Goal: Contribute content: Add original content to the website for others to see

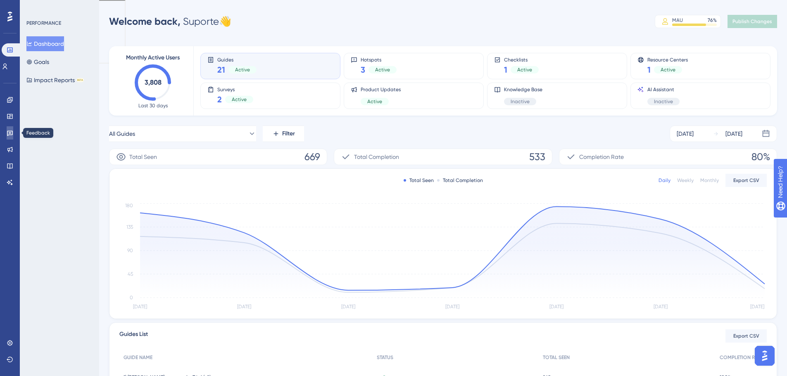
click at [7, 132] on link at bounding box center [10, 132] width 7 height 13
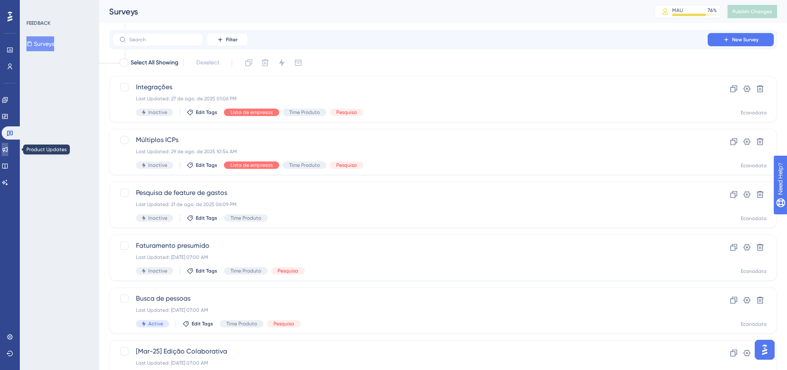
click at [8, 146] on icon at bounding box center [5, 149] width 7 height 7
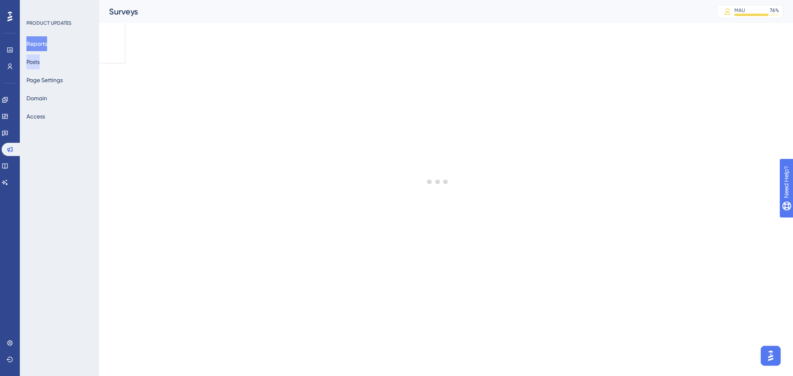
click at [40, 57] on button "Posts" at bounding box center [32, 62] width 13 height 15
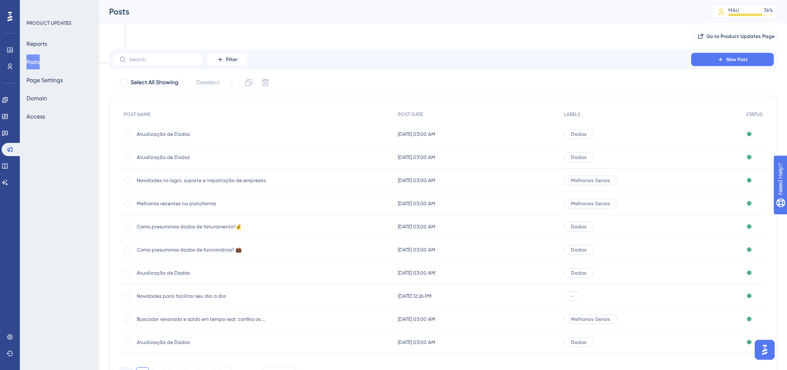
click at [271, 131] on div "Atualização de Dados Atualização de Dados" at bounding box center [256, 134] width 274 height 23
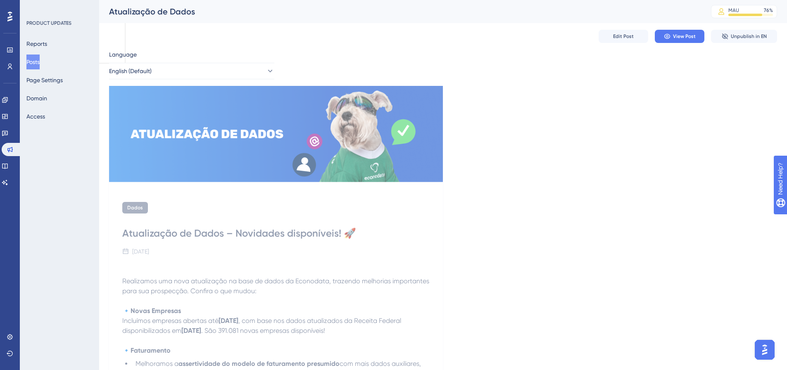
click at [32, 61] on button "Posts" at bounding box center [32, 62] width 13 height 15
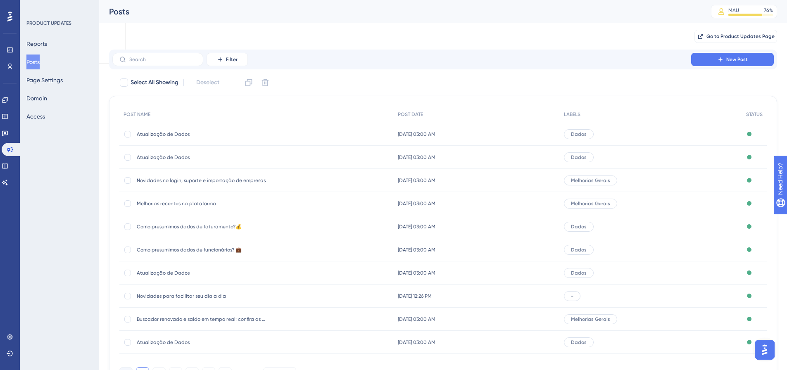
click at [160, 157] on span "Atualização de Dados" at bounding box center [203, 157] width 132 height 7
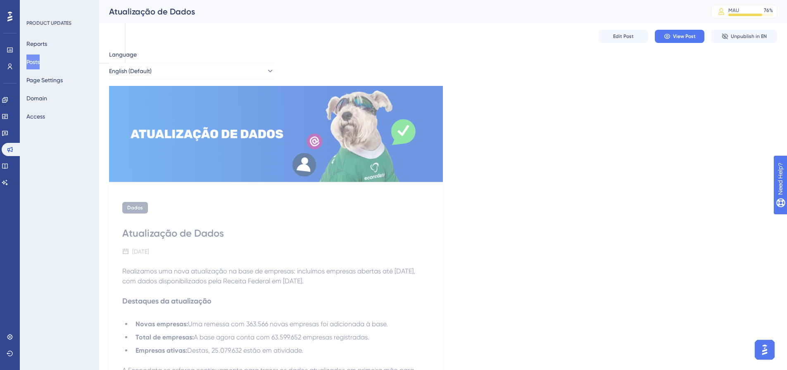
click at [37, 59] on button "Posts" at bounding box center [32, 62] width 13 height 15
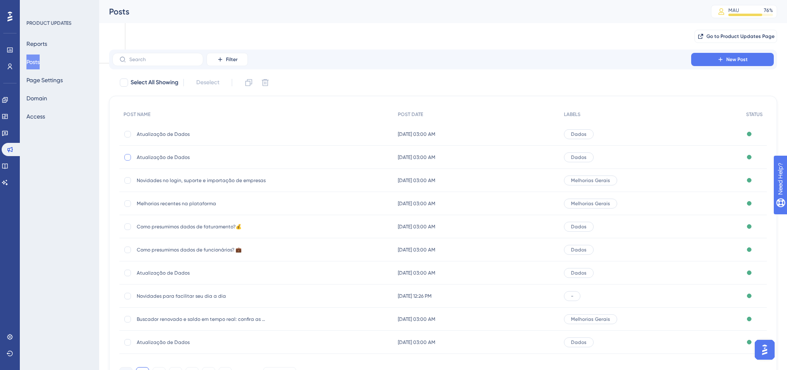
click at [128, 158] on div at bounding box center [127, 157] width 7 height 7
checkbox input "true"
click at [249, 81] on icon at bounding box center [248, 82] width 7 height 7
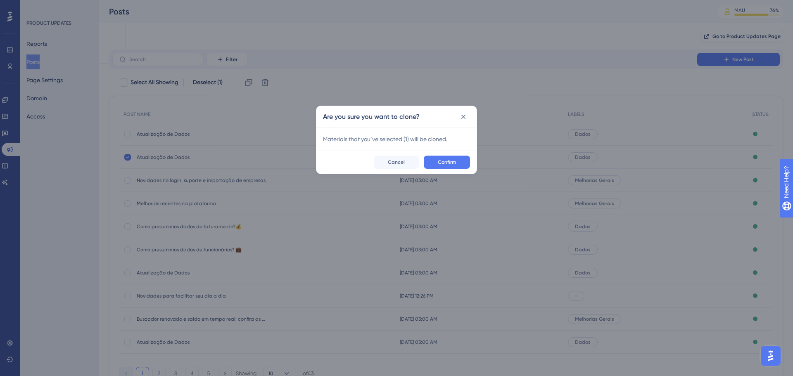
click at [457, 163] on button "Confirm" at bounding box center [447, 162] width 46 height 13
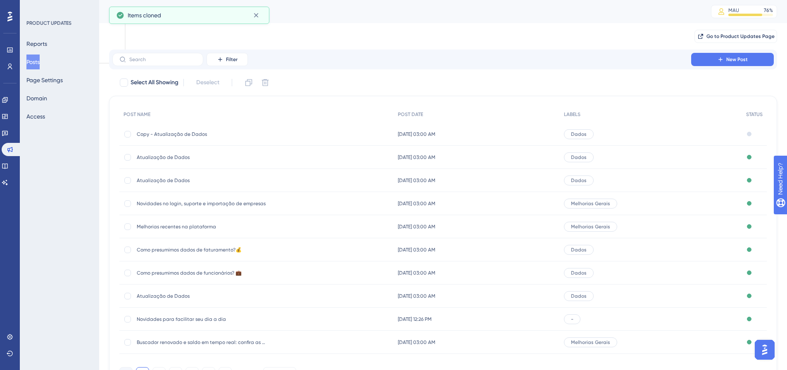
click at [186, 134] on span "Copy - Atualização de Dados" at bounding box center [203, 134] width 132 height 7
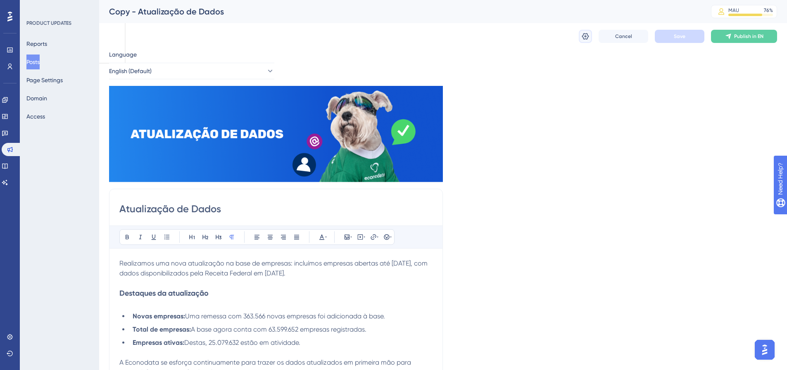
click at [586, 39] on icon at bounding box center [585, 36] width 7 height 7
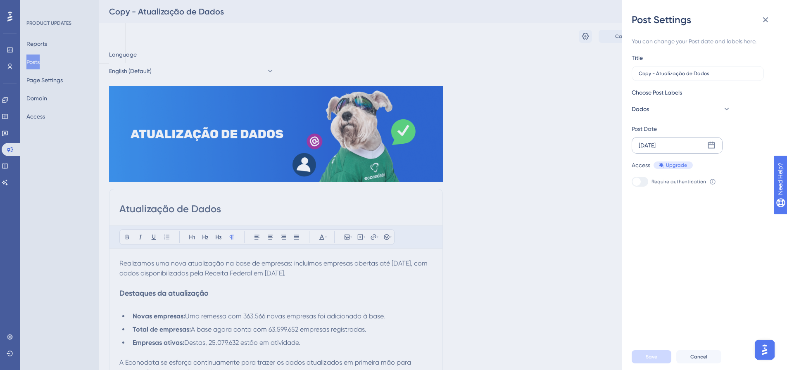
click at [656, 147] on div "[DATE]" at bounding box center [647, 145] width 17 height 10
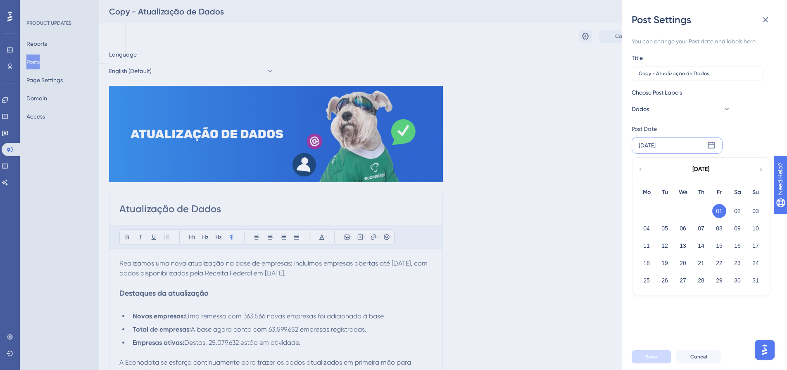
click at [762, 171] on icon at bounding box center [761, 169] width 6 height 7
click at [686, 244] on button "17" at bounding box center [683, 246] width 14 height 14
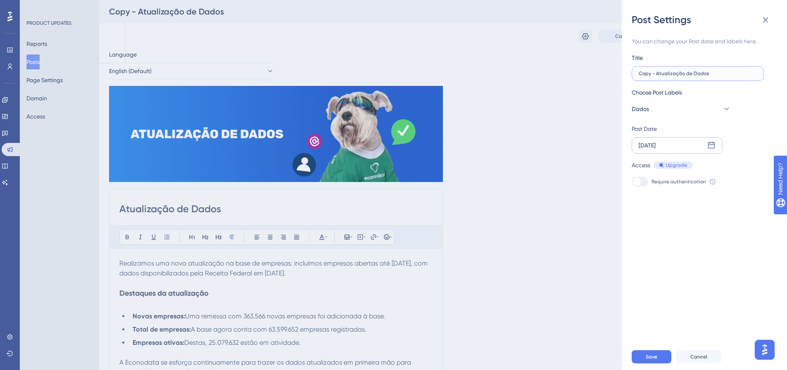
drag, startPoint x: 656, startPoint y: 74, endPoint x: 627, endPoint y: 71, distance: 29.0
click at [627, 71] on div "Post Settings You can change your Post date and labels here. Title Copy - Atual…" at bounding box center [704, 185] width 165 height 370
type input "Atualização de Dados"
click at [764, 20] on icon at bounding box center [766, 20] width 10 height 10
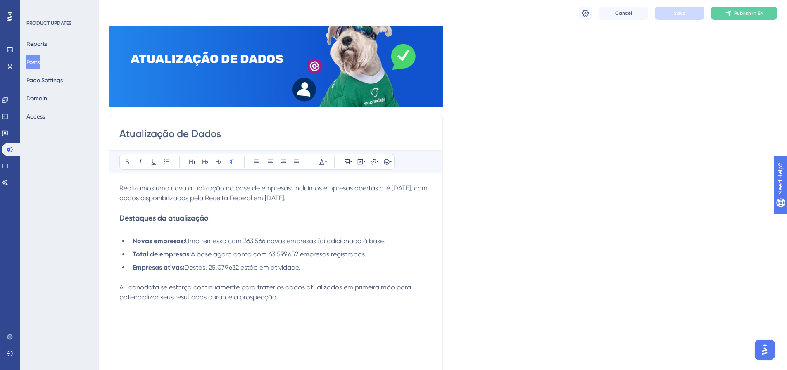
scroll to position [83, 0]
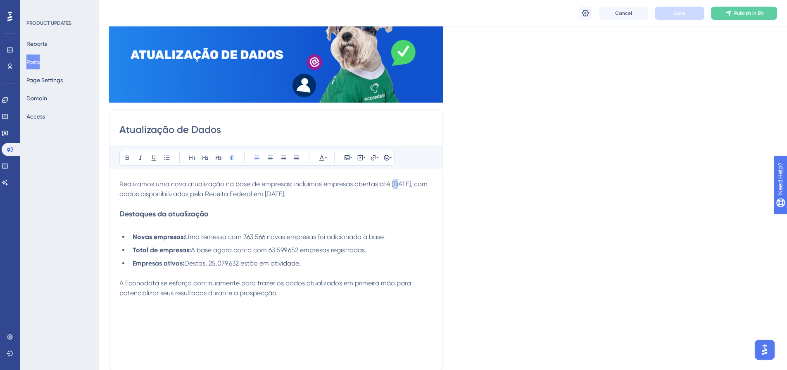
click at [397, 184] on span "Realizamos uma nova atualização na base de empresas: incluímos empresas abertas…" at bounding box center [274, 189] width 310 height 18
click at [400, 236] on li "Novas empresas: Uma remessa com 363.566 novas empresas foi adicionada à base." at bounding box center [280, 237] width 303 height 10
drag, startPoint x: 244, startPoint y: 236, endPoint x: 264, endPoint y: 236, distance: 20.7
click at [264, 236] on span "Uma remessa com 363.566 novas empresas foi adicionada à base. 500.651" at bounding box center [297, 237] width 224 height 8
drag, startPoint x: 398, startPoint y: 236, endPoint x: 409, endPoint y: 236, distance: 10.8
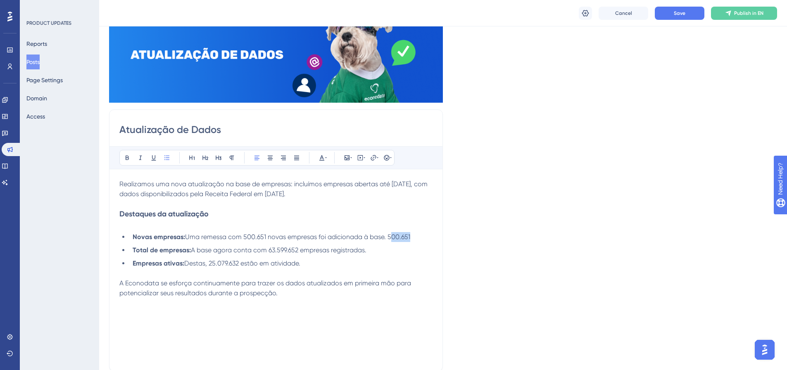
click at [409, 236] on span "Uma remessa com 500.651 novas empresas foi adicionada à base. 500.651" at bounding box center [297, 237] width 225 height 8
click at [286, 193] on span "Realizamos uma nova atualização na base de empresas: incluímos empresas abertas…" at bounding box center [274, 189] width 310 height 18
drag, startPoint x: 271, startPoint y: 249, endPoint x: 299, endPoint y: 247, distance: 28.2
click at [299, 247] on span "A base agora conta com 63.599.652 empresas registradas." at bounding box center [279, 250] width 176 height 8
click at [267, 249] on span "A base agora conta com" at bounding box center [229, 250] width 76 height 8
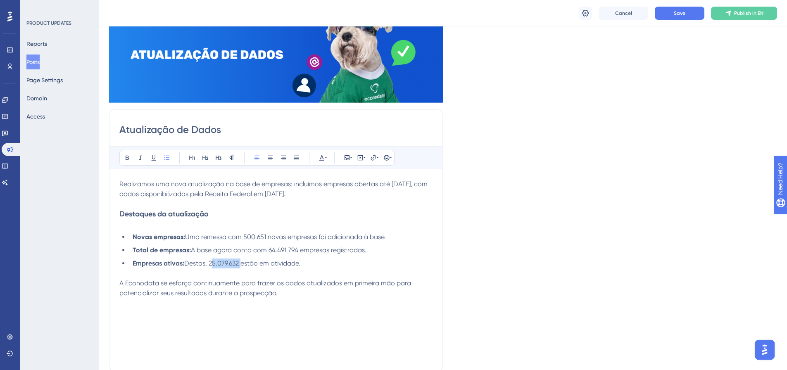
drag, startPoint x: 210, startPoint y: 265, endPoint x: 240, endPoint y: 262, distance: 30.3
click at [240, 262] on span "Destas, 25.079.632 estão em atividade." at bounding box center [242, 263] width 116 height 8
drag, startPoint x: 210, startPoint y: 262, endPoint x: 241, endPoint y: 262, distance: 31.4
click at [241, 262] on span "Destas, 25.633.085 estão em atividade." at bounding box center [243, 263] width 118 height 8
drag, startPoint x: 211, startPoint y: 264, endPoint x: 228, endPoint y: 263, distance: 17.8
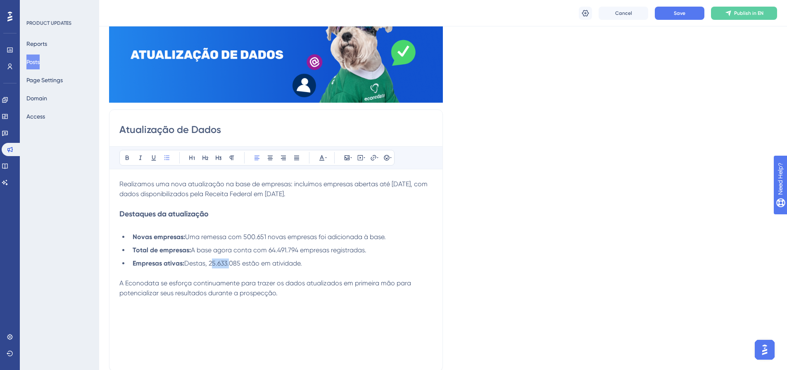
click at [228, 263] on span "Destas, 25.633.085 estão em atividade." at bounding box center [243, 263] width 118 height 8
click at [333, 262] on li "Empresas ativas: Destas, 25.633.085 estão em atividade." at bounding box center [280, 269] width 303 height 20
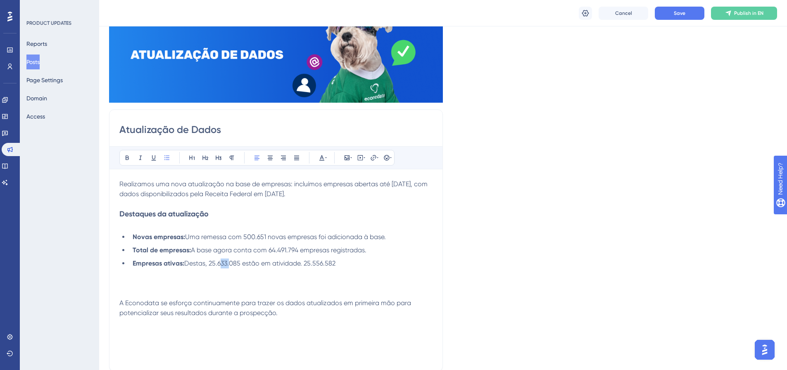
drag, startPoint x: 219, startPoint y: 262, endPoint x: 228, endPoint y: 262, distance: 9.9
click at [228, 262] on span "Destas, 25.633.085 estão em atividade. 25.556.582" at bounding box center [259, 263] width 151 height 8
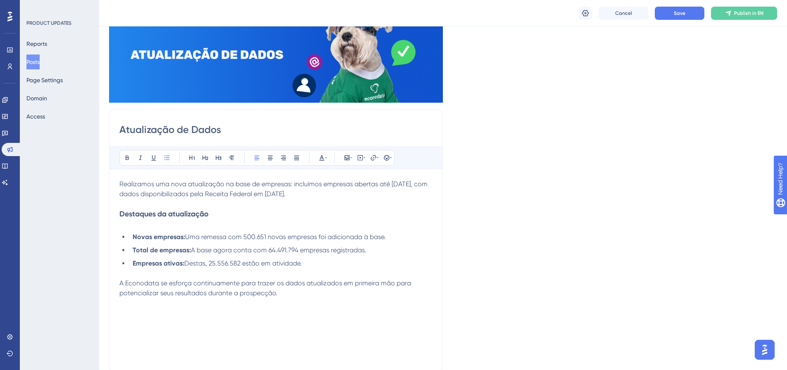
click at [212, 262] on span "Destas, 25.556.582 estão em atividade." at bounding box center [243, 263] width 118 height 8
click at [222, 262] on span "Destas, 25.556.582 estão em atividade." at bounding box center [243, 263] width 118 height 8
click at [212, 262] on span "Destas, 25.556.582 estão em atividade." at bounding box center [243, 263] width 118 height 8
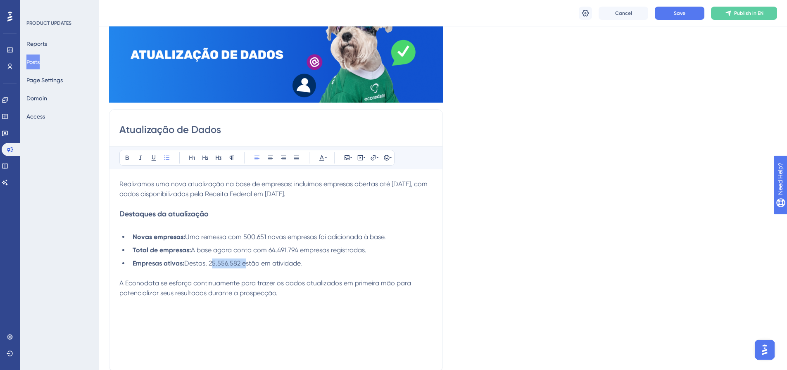
click at [222, 264] on span "Destas, 25.556.582 estão em atividade." at bounding box center [243, 263] width 118 height 8
click at [221, 265] on span "Destas, 25.556.582 estão em atividade." at bounding box center [243, 263] width 118 height 8
click at [258, 259] on span "Destas, 25.556.582 estão em atividade." at bounding box center [243, 263] width 118 height 8
click at [312, 262] on li "Empresas ativas: Destas, 25.556.582 estão em atividade." at bounding box center [280, 269] width 303 height 20
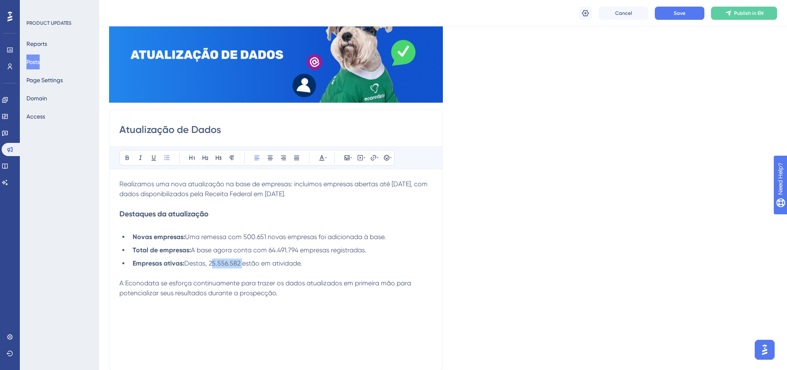
drag, startPoint x: 210, startPoint y: 265, endPoint x: 239, endPoint y: 264, distance: 28.9
click at [239, 264] on span "Destas, 25.556.582 estão em atividade." at bounding box center [243, 263] width 118 height 8
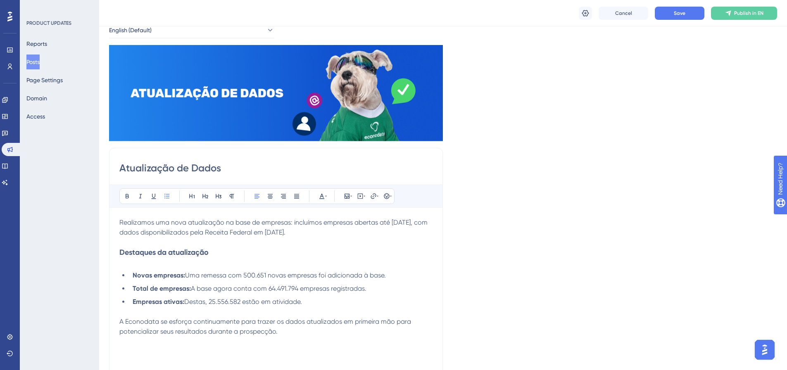
scroll to position [0, 0]
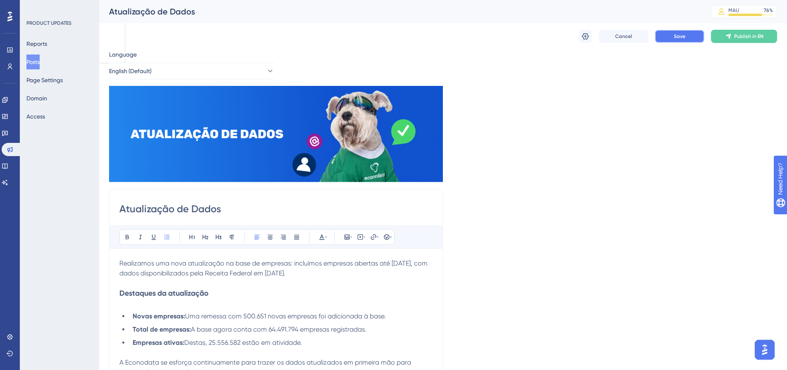
click at [665, 36] on button "Save" at bounding box center [680, 36] width 50 height 13
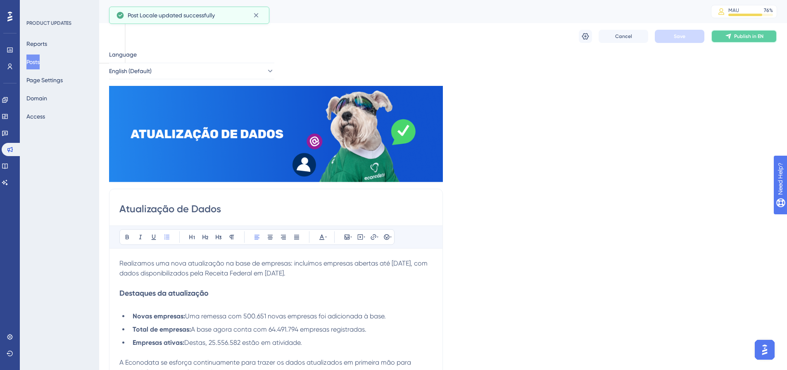
click at [731, 37] on icon at bounding box center [728, 36] width 7 height 7
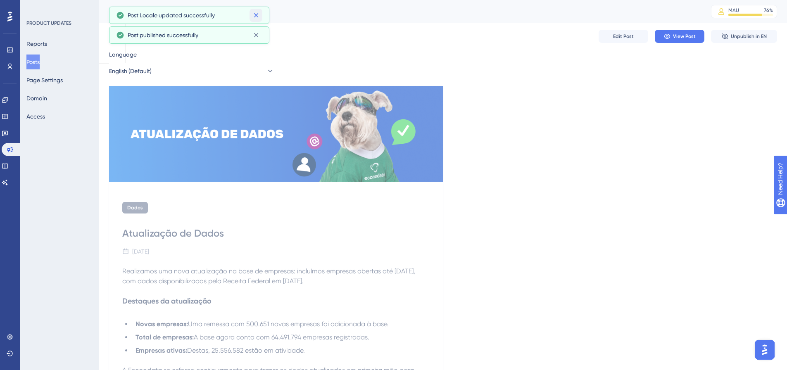
click at [255, 11] on button at bounding box center [256, 15] width 13 height 13
click at [255, 16] on icon at bounding box center [256, 15] width 5 height 5
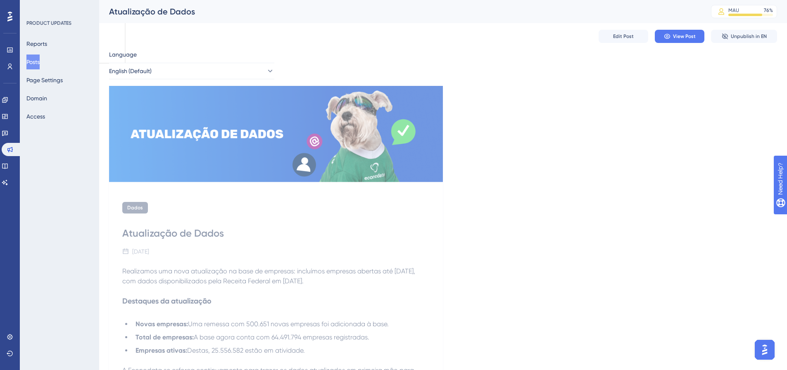
click at [40, 59] on button "Posts" at bounding box center [32, 62] width 13 height 15
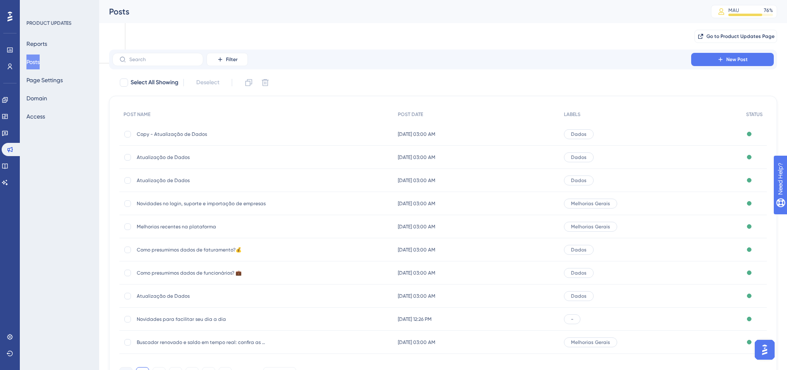
click at [169, 134] on span "Copy - Atualização de Dados" at bounding box center [203, 134] width 132 height 7
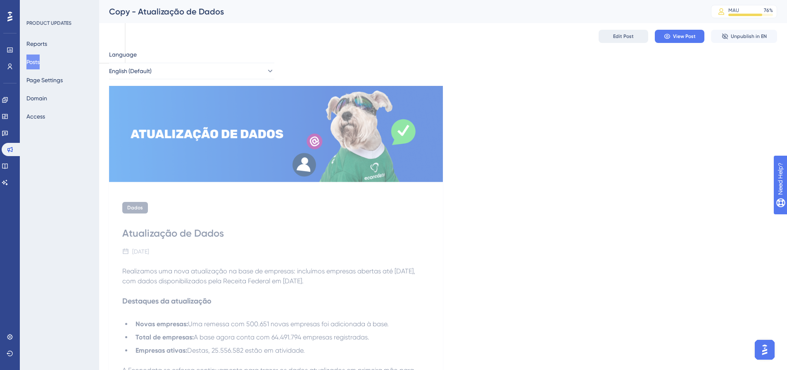
click at [628, 35] on span "Edit Post" at bounding box center [623, 36] width 21 height 7
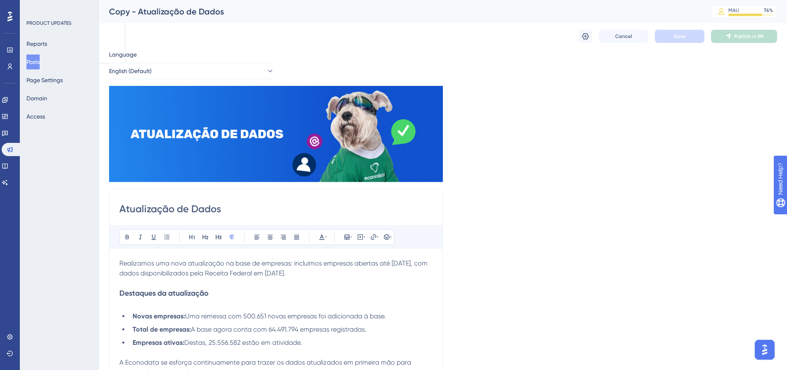
click at [129, 6] on div "Copy - Atualização de Dados" at bounding box center [399, 12] width 581 height 12
click at [126, 11] on div "Copy - Atualização de Dados" at bounding box center [399, 12] width 581 height 12
click at [584, 36] on icon at bounding box center [585, 36] width 8 height 8
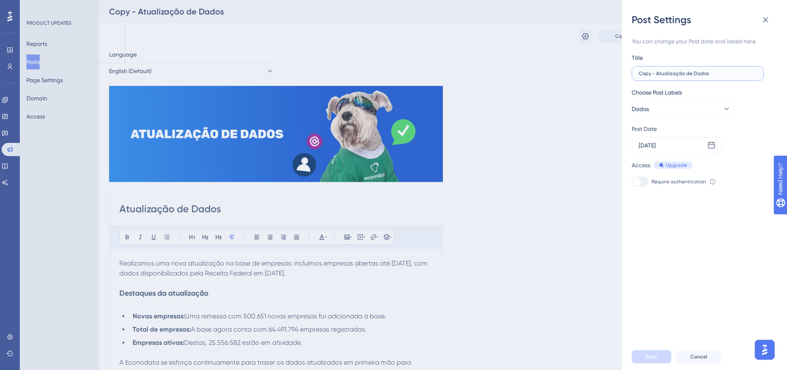
drag, startPoint x: 653, startPoint y: 75, endPoint x: 635, endPoint y: 75, distance: 17.4
click at [635, 75] on label "Copy - Atualização de Dados" at bounding box center [698, 73] width 132 height 15
type input "Atualização de Dados"
click at [650, 360] on span "Save" at bounding box center [652, 357] width 12 height 7
click at [767, 17] on icon at bounding box center [766, 20] width 10 height 10
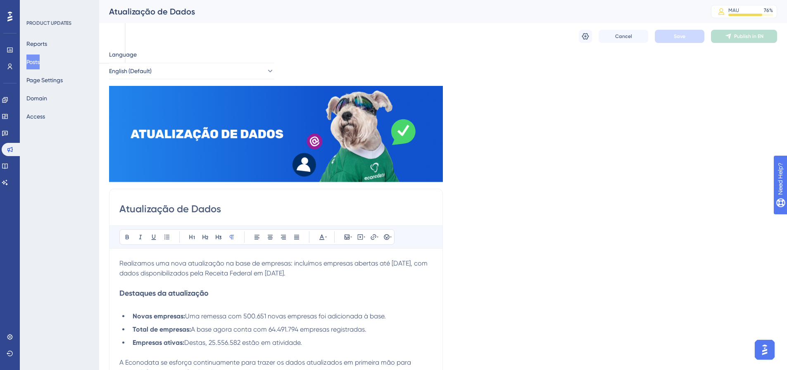
click at [38, 62] on button "Posts" at bounding box center [32, 62] width 13 height 15
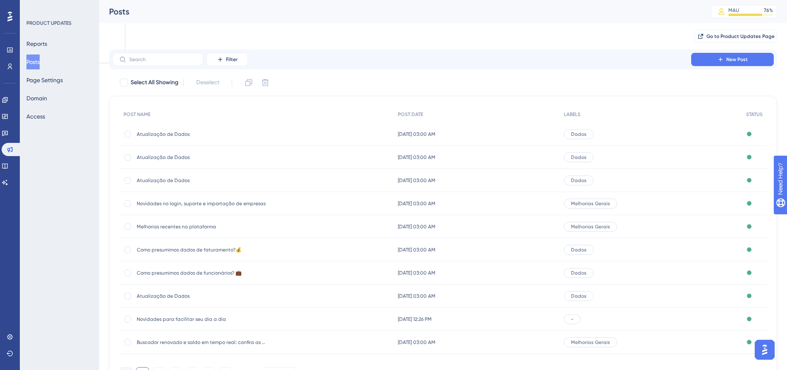
click at [38, 62] on button "Posts" at bounding box center [32, 62] width 13 height 15
click at [263, 136] on span "Atualização de Dados" at bounding box center [203, 134] width 132 height 7
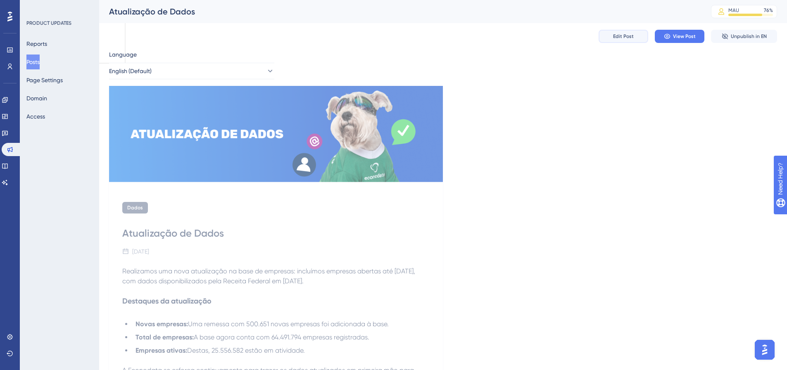
click at [633, 34] on span "Edit Post" at bounding box center [623, 36] width 21 height 7
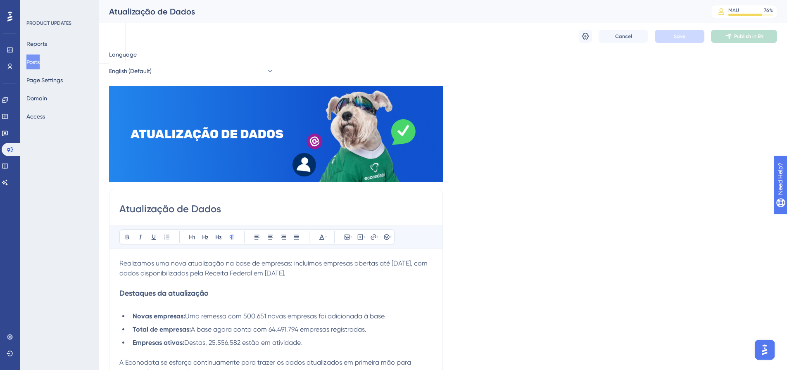
scroll to position [10, 0]
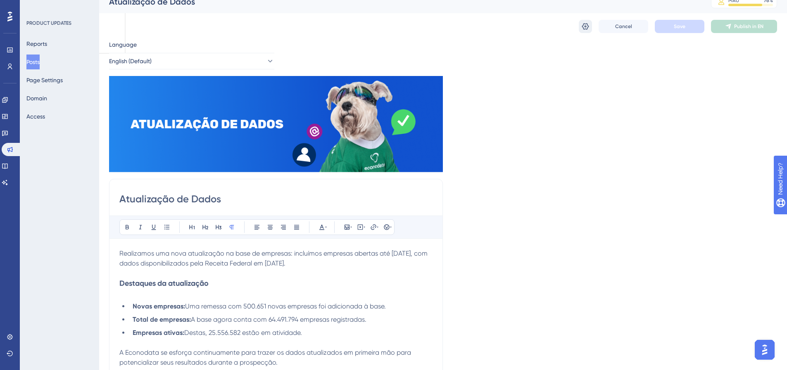
click at [584, 22] on button at bounding box center [585, 26] width 13 height 13
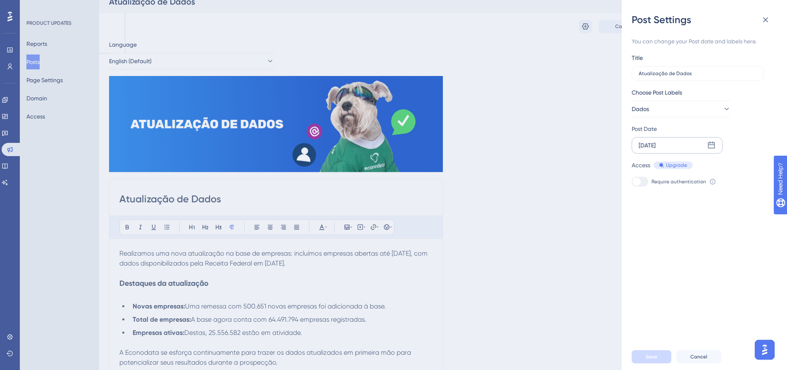
click at [678, 141] on div "[DATE]" at bounding box center [677, 145] width 91 height 17
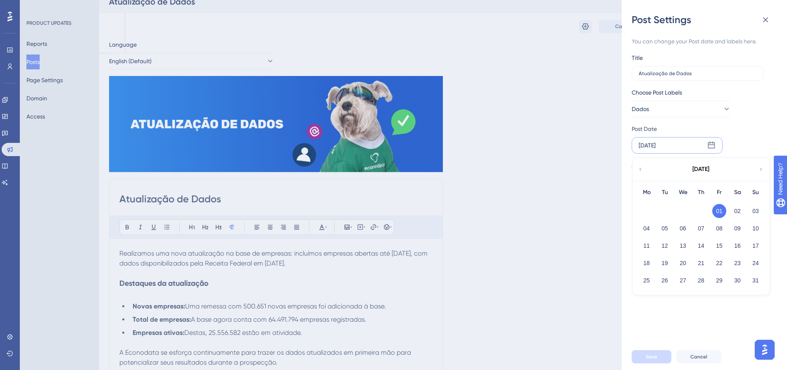
click at [763, 168] on icon at bounding box center [761, 169] width 6 height 7
click at [642, 165] on div "[DATE]" at bounding box center [701, 169] width 136 height 23
click at [637, 166] on div "[DATE]" at bounding box center [701, 169] width 136 height 23
click at [640, 167] on icon at bounding box center [641, 169] width 6 height 7
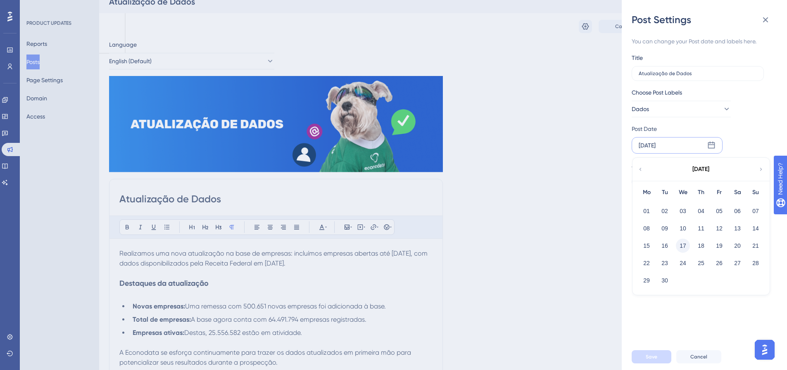
click at [682, 247] on button "17" at bounding box center [683, 246] width 14 height 14
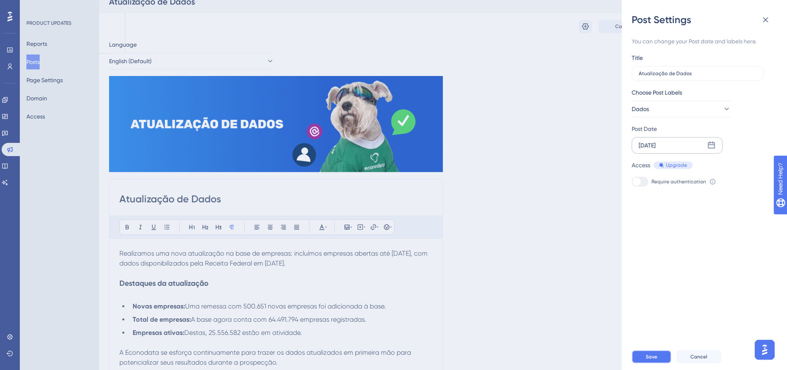
click at [649, 360] on span "Save" at bounding box center [652, 357] width 12 height 7
click at [767, 16] on icon at bounding box center [766, 20] width 10 height 10
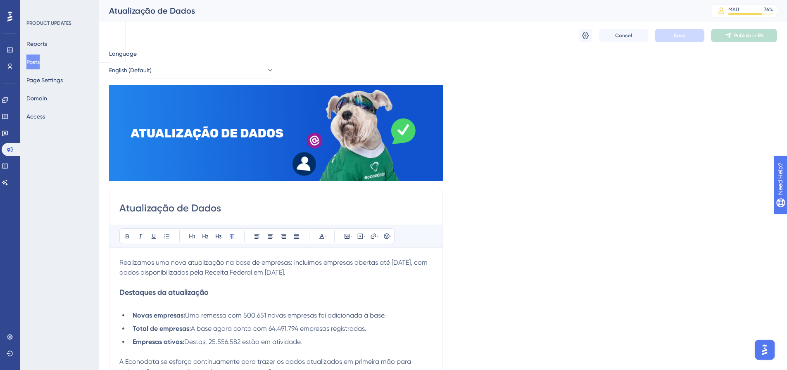
scroll to position [0, 0]
